Goal: Information Seeking & Learning: Understand process/instructions

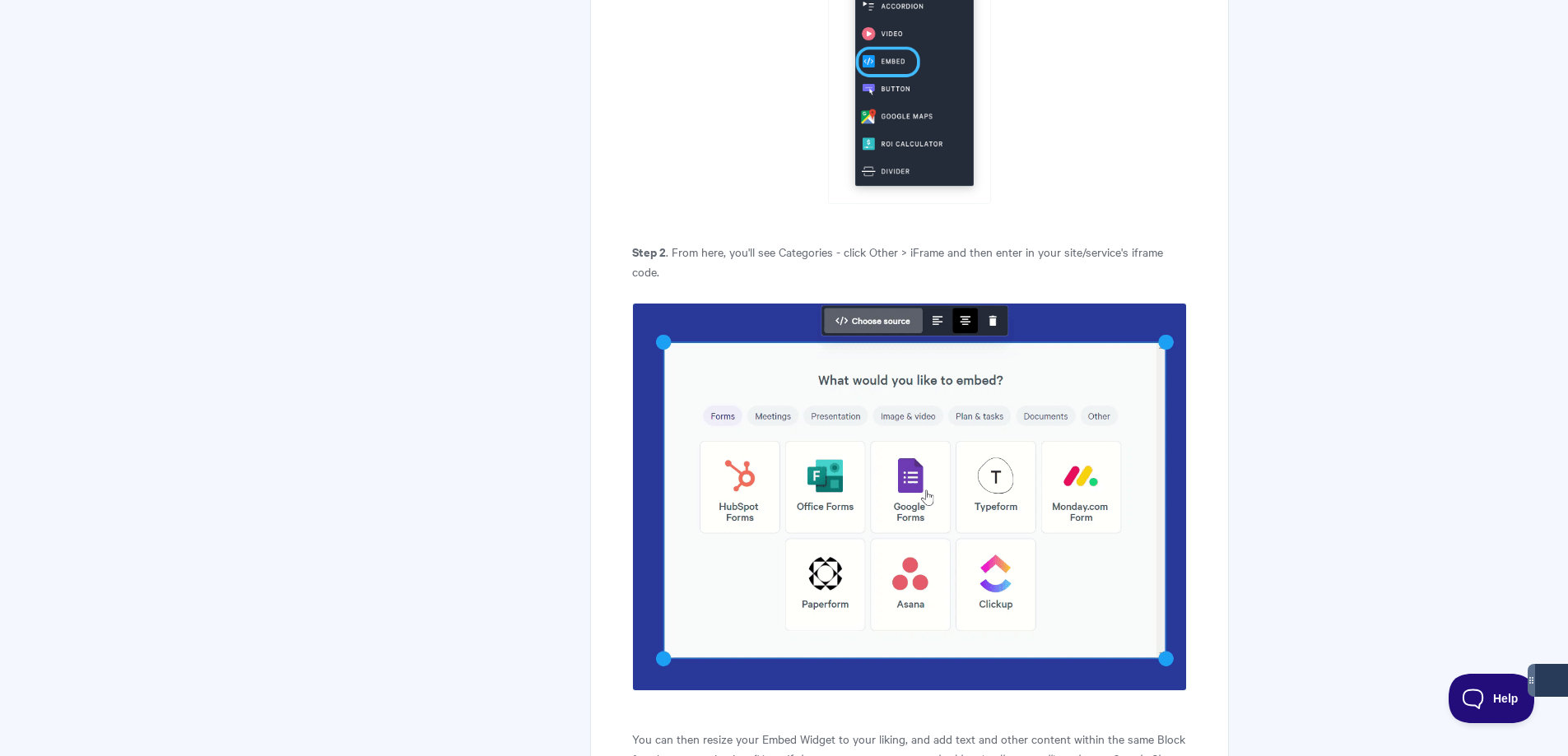
scroll to position [1234, 0]
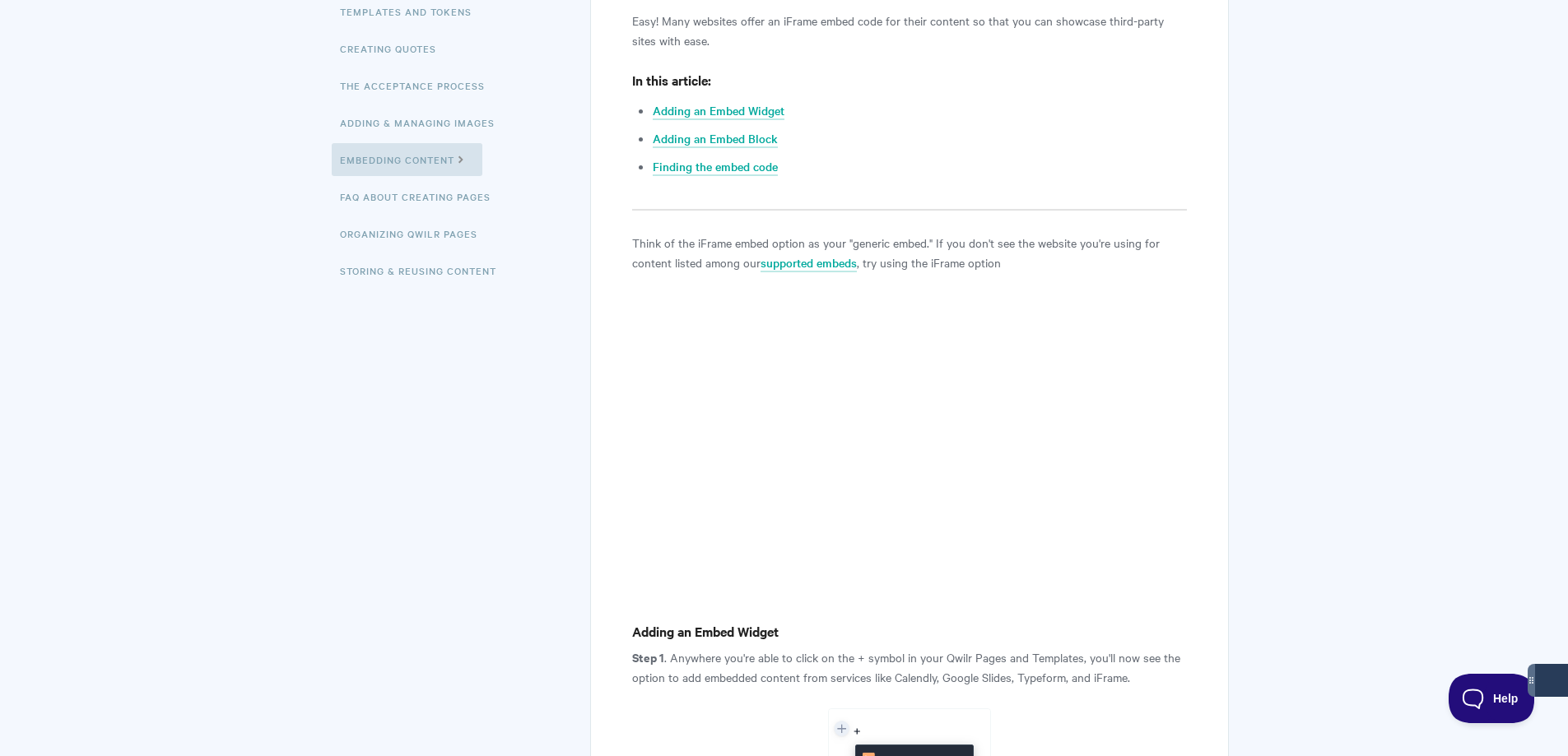
scroll to position [576, 0]
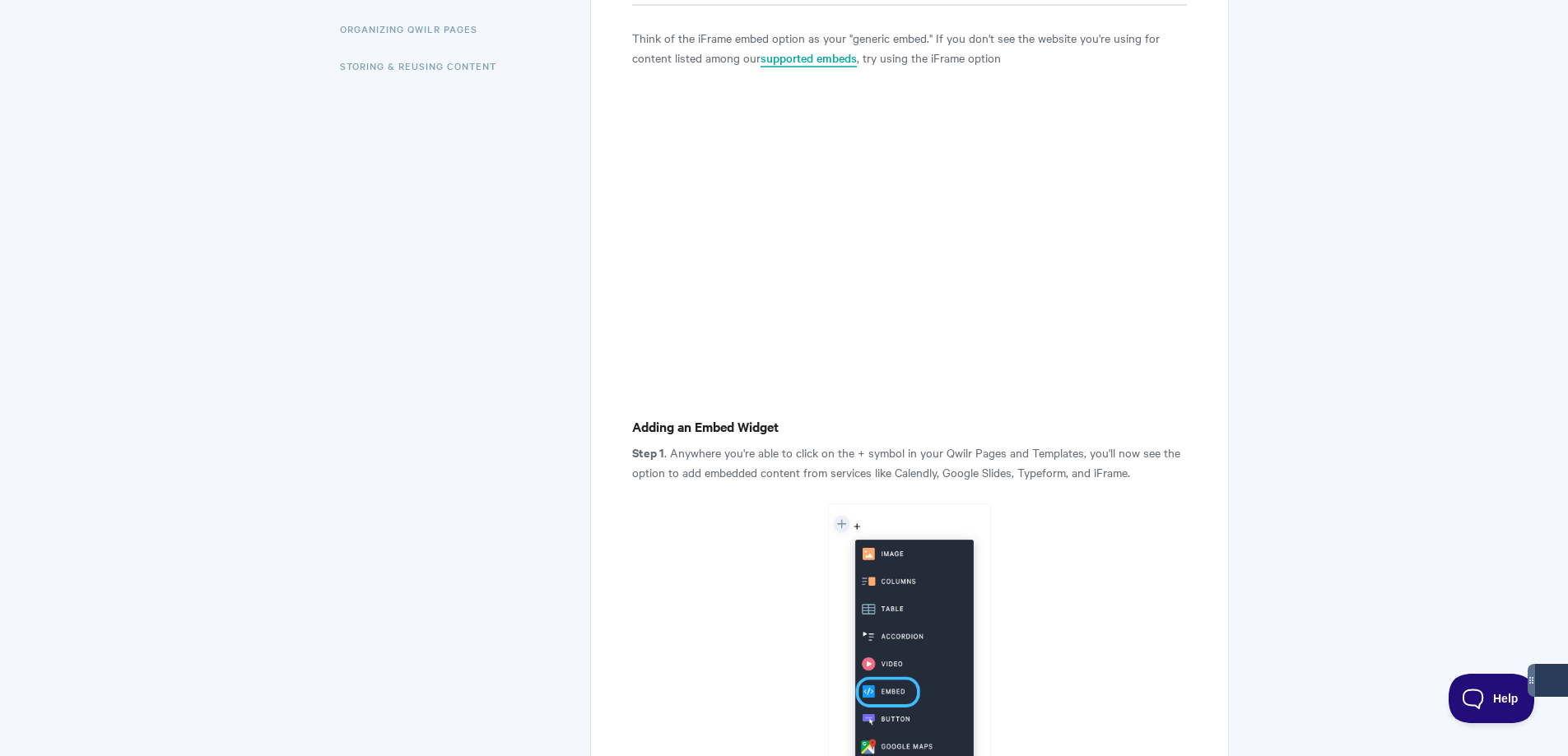
click at [784, 68] on link "supported embeds" at bounding box center [809, 59] width 97 height 18
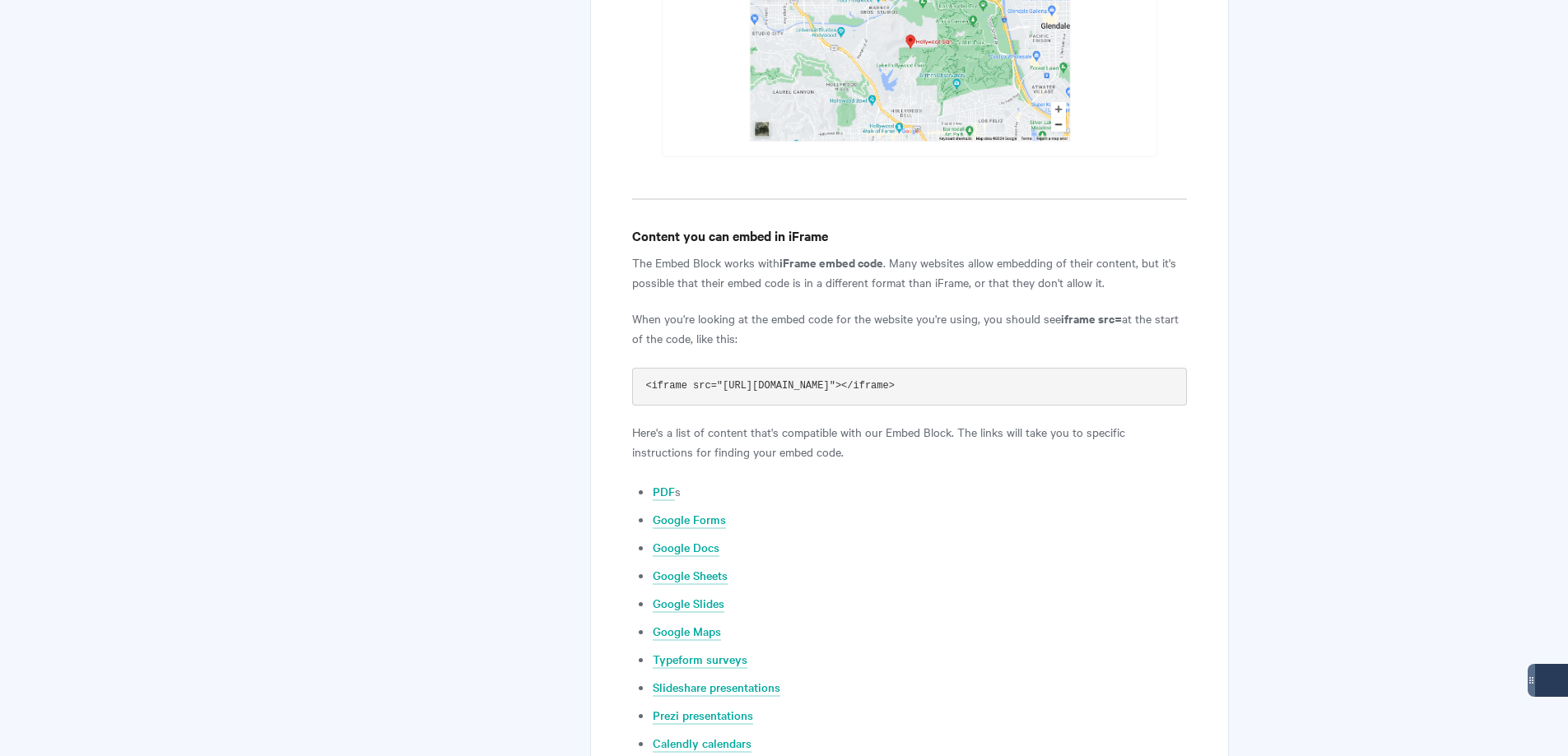
scroll to position [3241, 0]
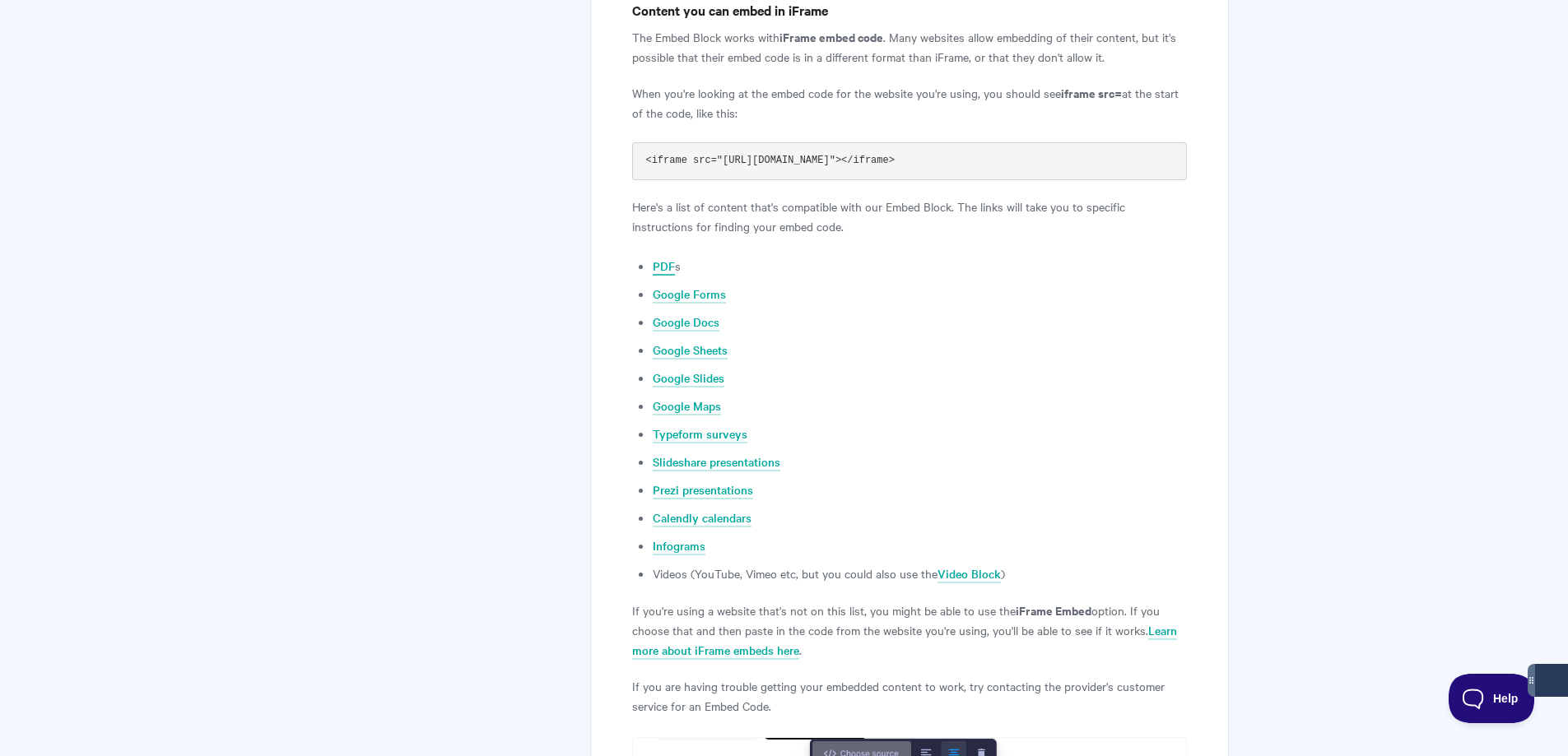
click at [669, 263] on link "PDF" at bounding box center [663, 266] width 23 height 18
